Goal: Use online tool/utility: Utilize a website feature to perform a specific function

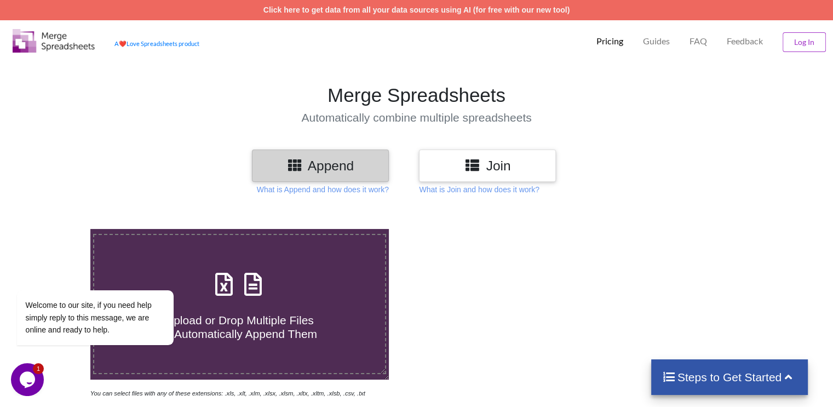
click at [347, 166] on h3 "Append" at bounding box center [320, 166] width 121 height 16
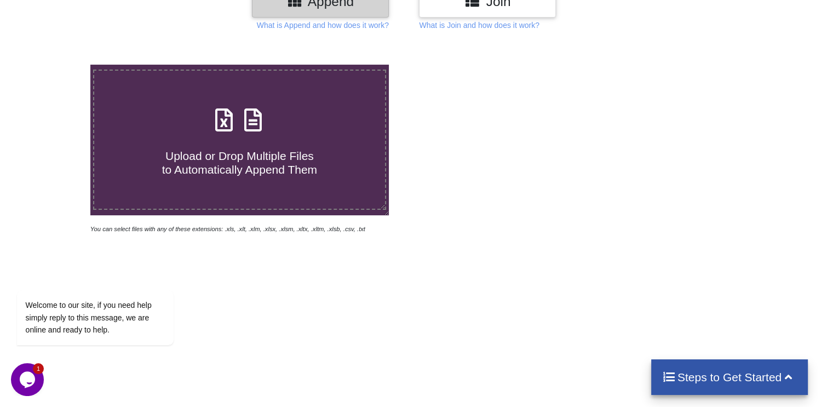
click at [277, 150] on span "Upload or Drop Multiple Files to Automatically Append Them" at bounding box center [239, 163] width 155 height 26
click at [57, 65] on input "Upload or Drop Multiple Files to Automatically Append Them" at bounding box center [57, 65] width 0 height 0
type input "C:\fakepath\sponsors_list - vegas - SSW SITE(HERBS).csv"
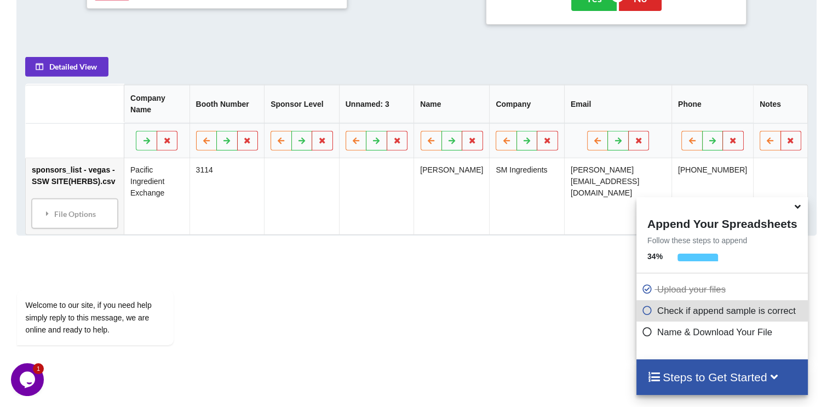
scroll to position [432, 0]
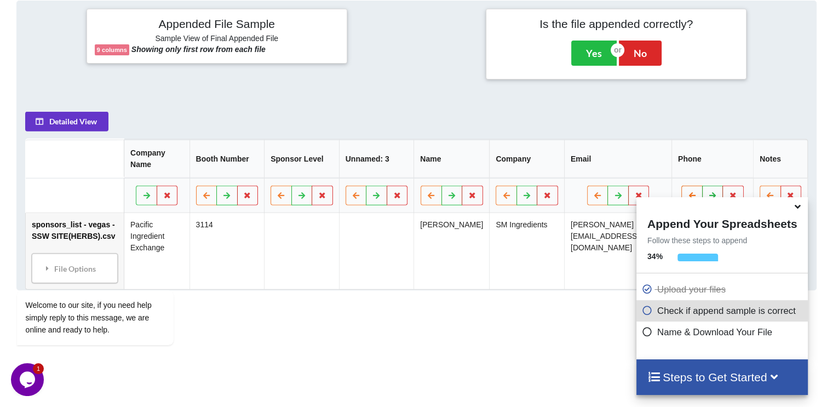
click at [697, 192] on icon at bounding box center [692, 195] width 9 height 7
click at [699, 192] on icon at bounding box center [699, 195] width 9 height 7
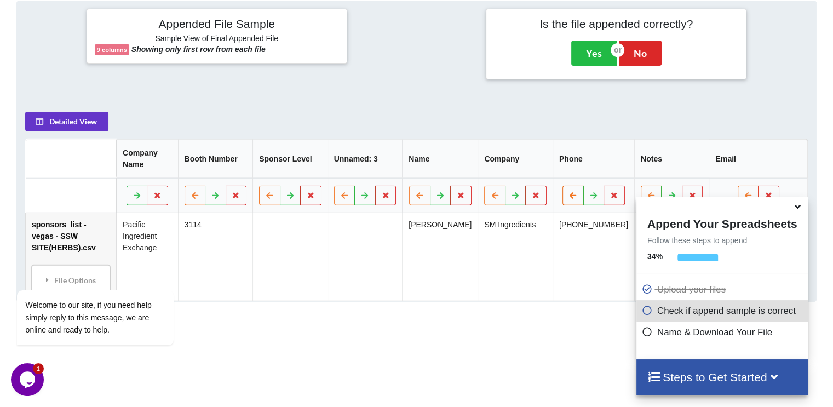
click at [569, 192] on icon at bounding box center [573, 195] width 9 height 7
click at [490, 194] on button at bounding box center [498, 196] width 21 height 20
click at [491, 193] on button at bounding box center [501, 196] width 21 height 20
click at [491, 193] on button at bounding box center [498, 196] width 21 height 20
click at [423, 193] on icon at bounding box center [422, 195] width 9 height 7
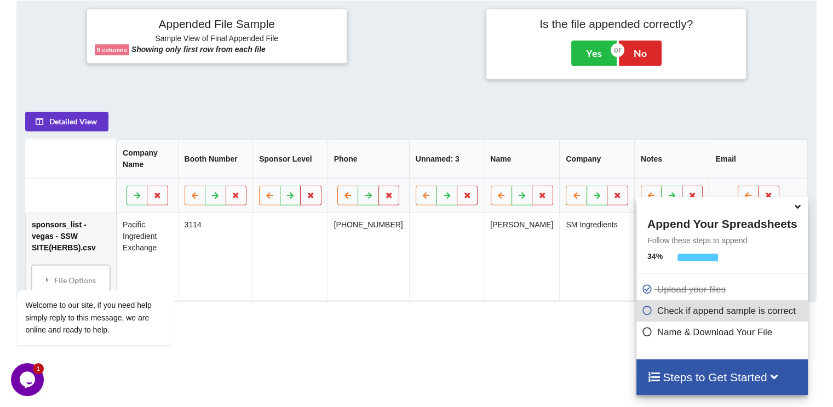
click at [350, 192] on icon at bounding box center [348, 195] width 9 height 7
click at [746, 192] on icon at bounding box center [748, 195] width 9 height 7
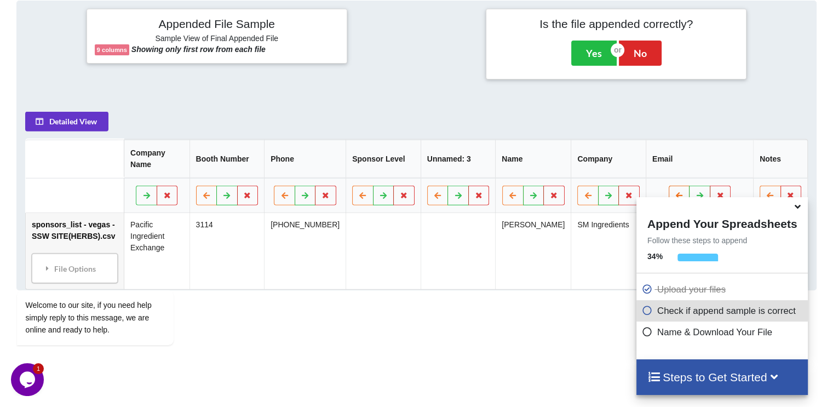
click at [684, 192] on icon at bounding box center [679, 195] width 9 height 7
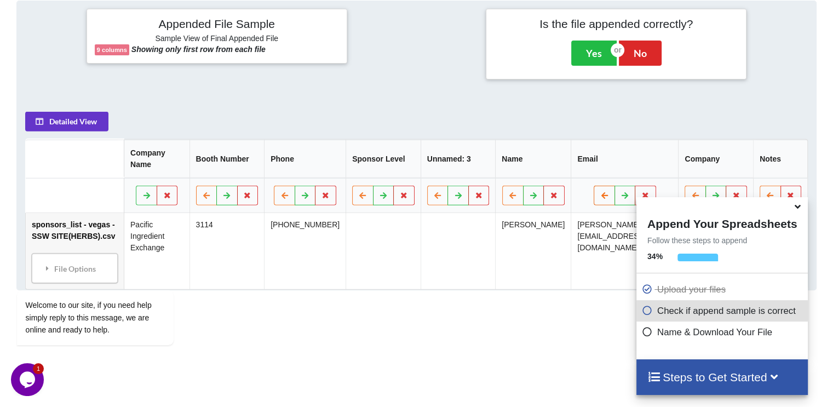
drag, startPoint x: 609, startPoint y: 179, endPoint x: 600, endPoint y: 181, distance: 9.0
click at [609, 192] on icon at bounding box center [604, 195] width 9 height 7
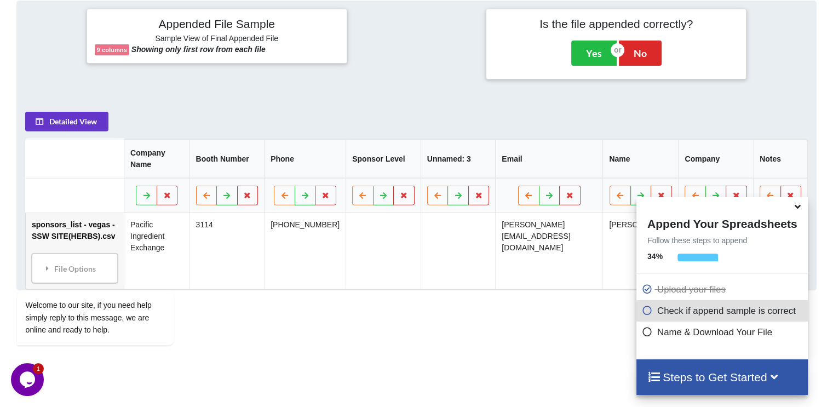
click at [530, 192] on icon at bounding box center [528, 195] width 9 height 7
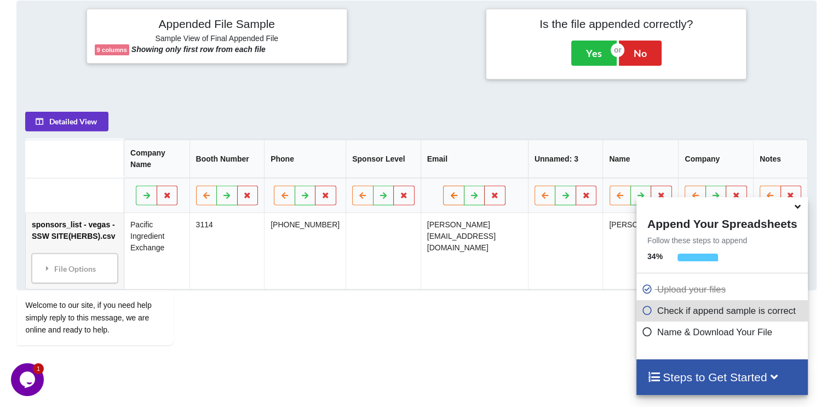
click at [449, 186] on button at bounding box center [453, 196] width 21 height 20
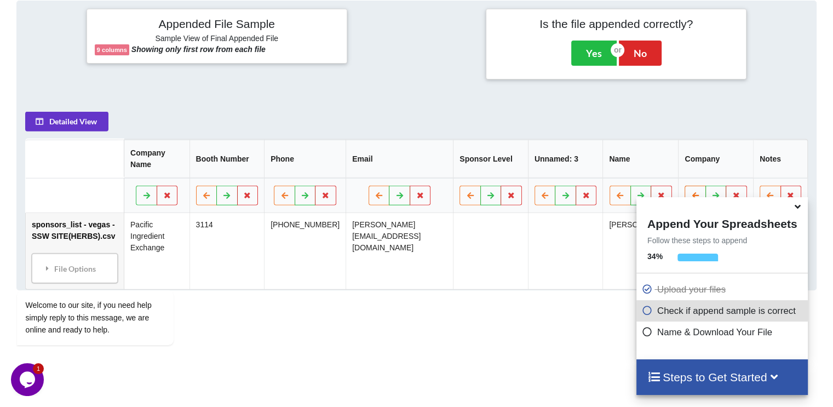
click at [689, 186] on button at bounding box center [695, 196] width 21 height 20
click at [617, 192] on icon at bounding box center [619, 195] width 9 height 7
click at [541, 186] on button at bounding box center [545, 196] width 21 height 20
click at [253, 192] on icon at bounding box center [247, 195] width 9 height 7
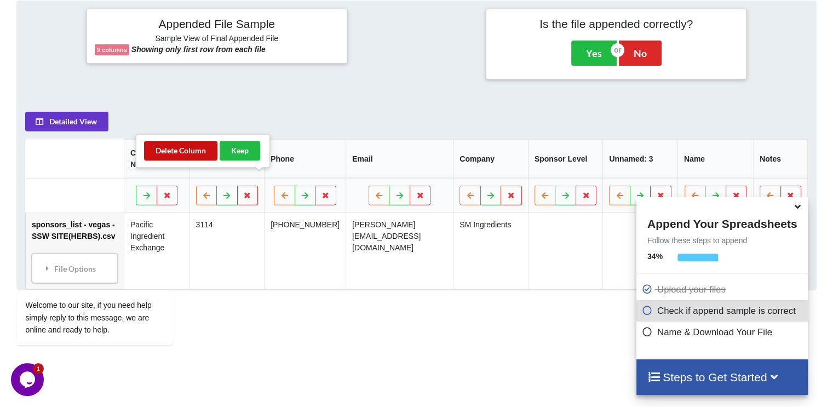
click at [195, 148] on button "Delete Column" at bounding box center [180, 151] width 73 height 20
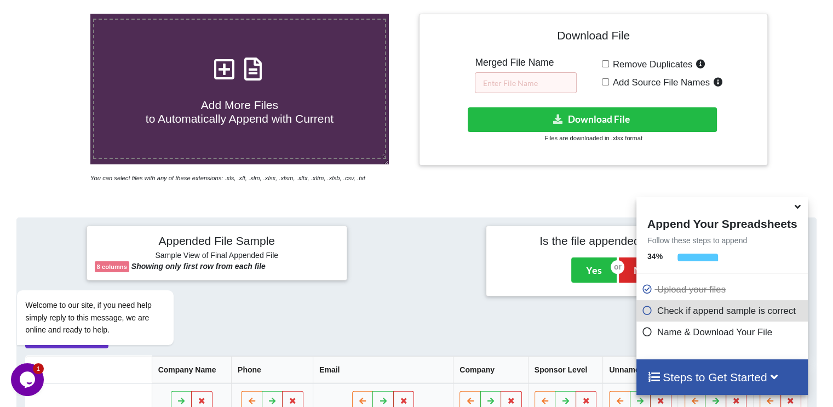
scroll to position [161, 0]
